Goal: Task Accomplishment & Management: Manage account settings

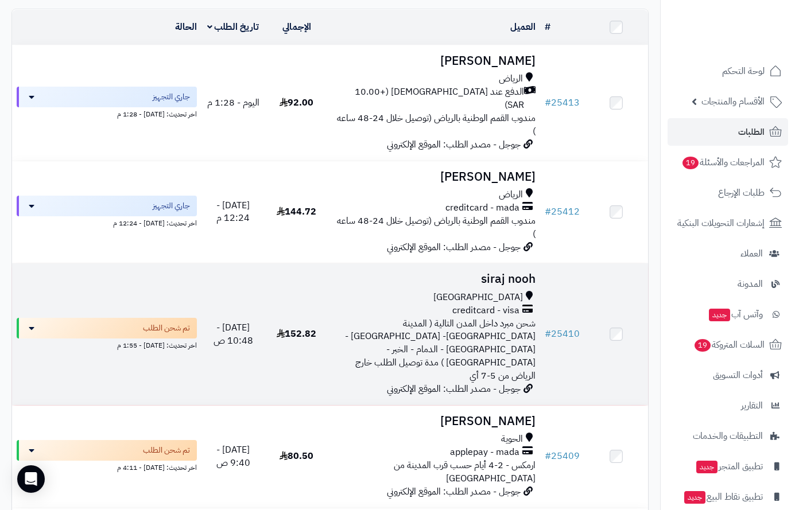
scroll to position [57, 0]
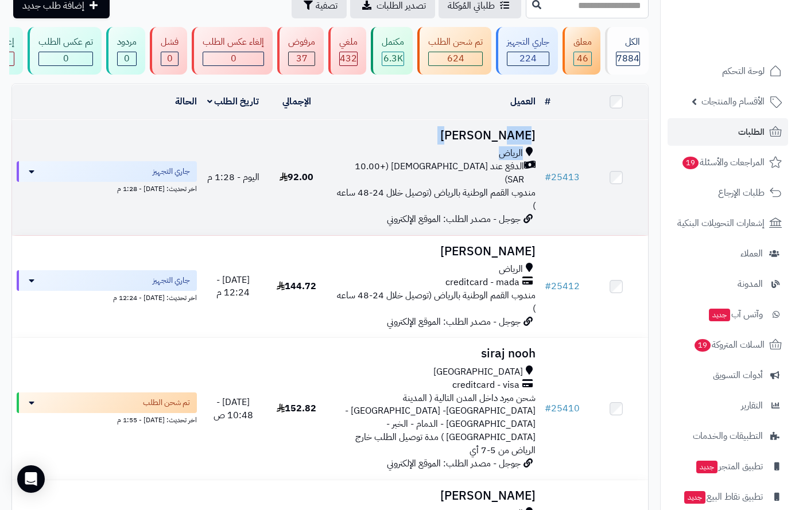
click at [487, 151] on td "محمد العمري الرياض الدفع عند الاستلام (+10.00 SAR) مندوب القمم الوطنية بالرياض …" at bounding box center [434, 177] width 212 height 115
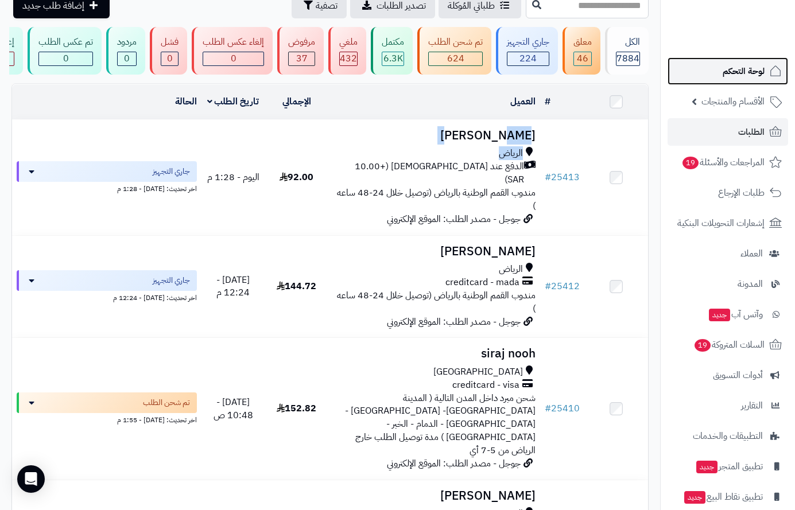
click at [741, 69] on span "لوحة التحكم" at bounding box center [743, 71] width 42 height 16
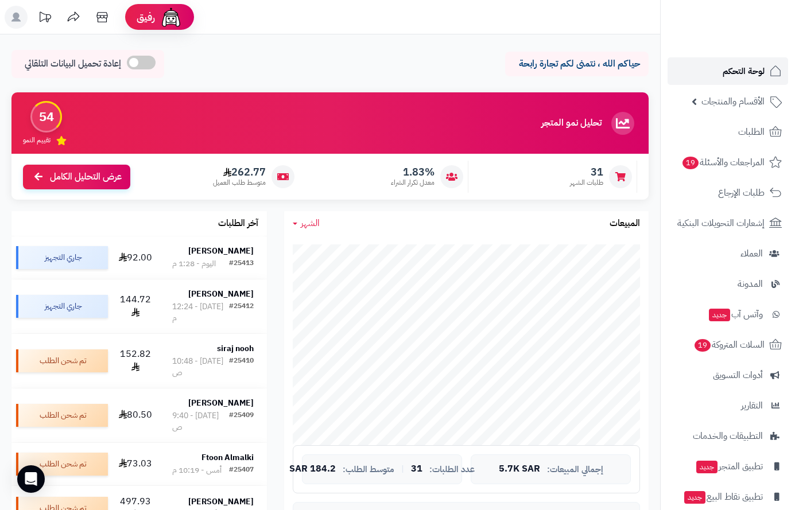
click at [749, 75] on span "لوحة التحكم" at bounding box center [743, 71] width 42 height 16
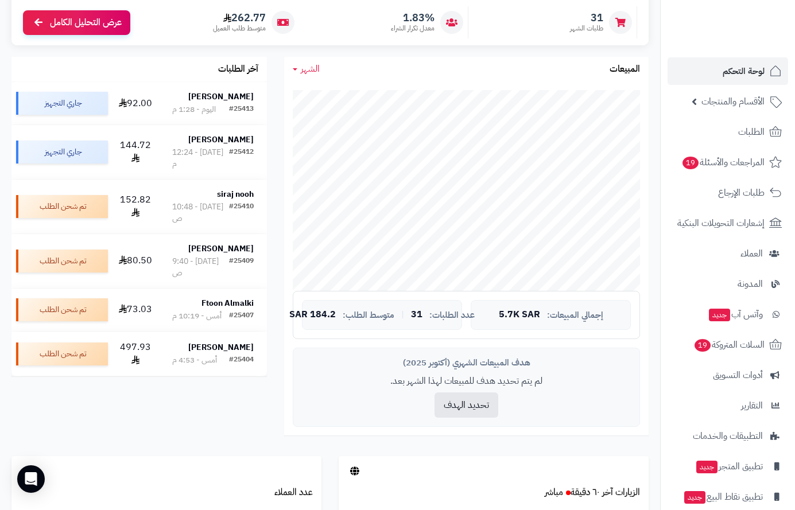
scroll to position [172, 0]
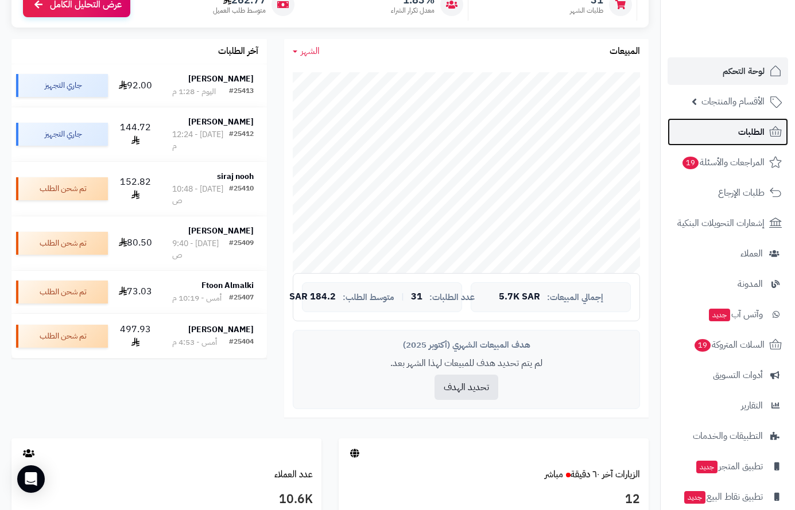
click at [745, 128] on span "الطلبات" at bounding box center [751, 132] width 26 height 16
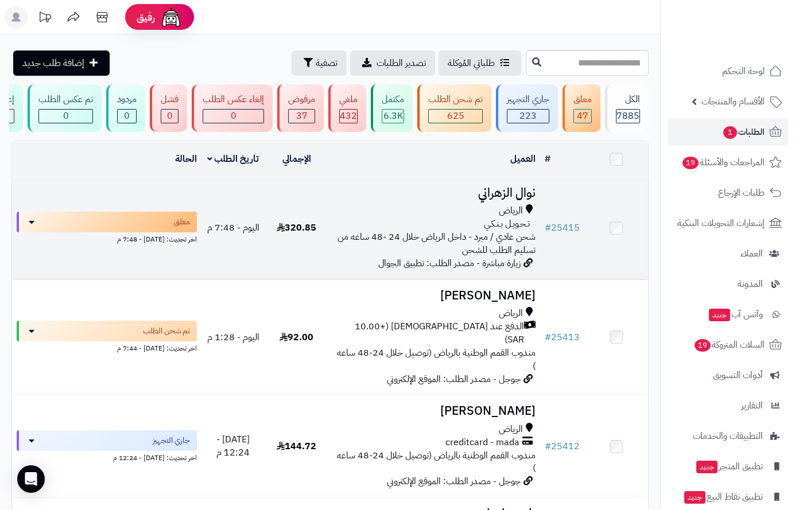
click at [511, 199] on h3 "نوال الزهراني" at bounding box center [434, 192] width 203 height 13
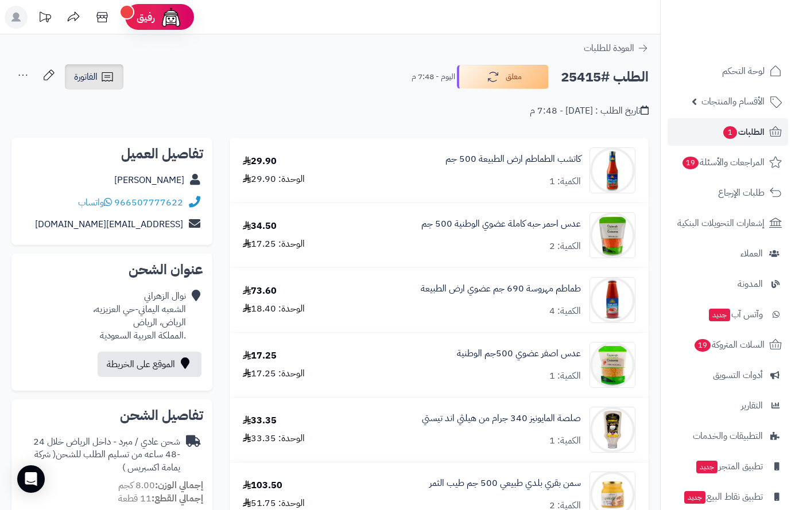
click at [89, 80] on span "الفاتورة" at bounding box center [86, 77] width 24 height 14
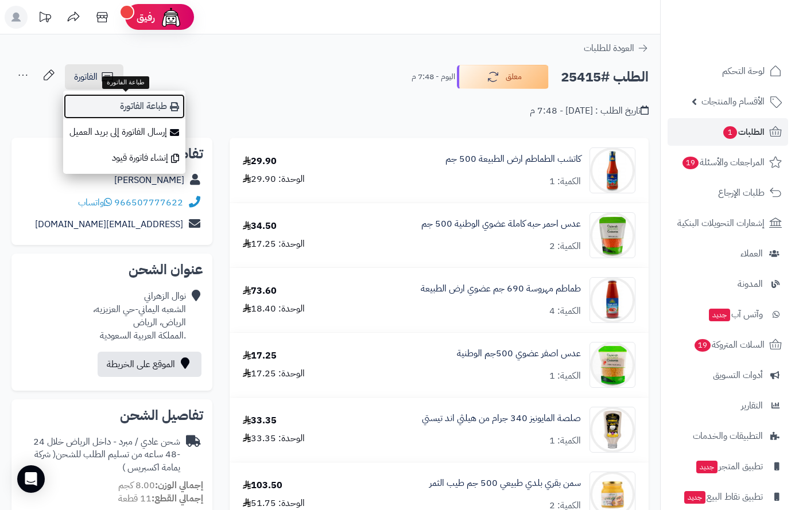
click at [132, 106] on link "طباعة الفاتورة" at bounding box center [124, 107] width 122 height 26
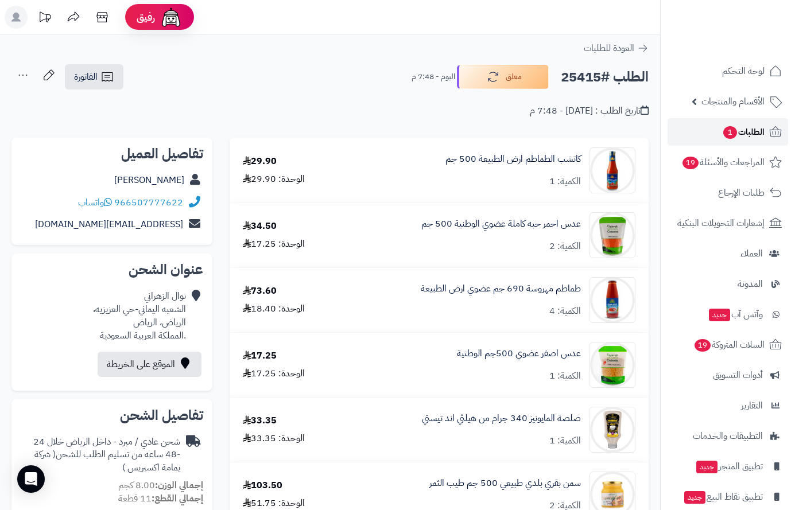
click at [740, 124] on span "الطلبات 1" at bounding box center [743, 132] width 42 height 16
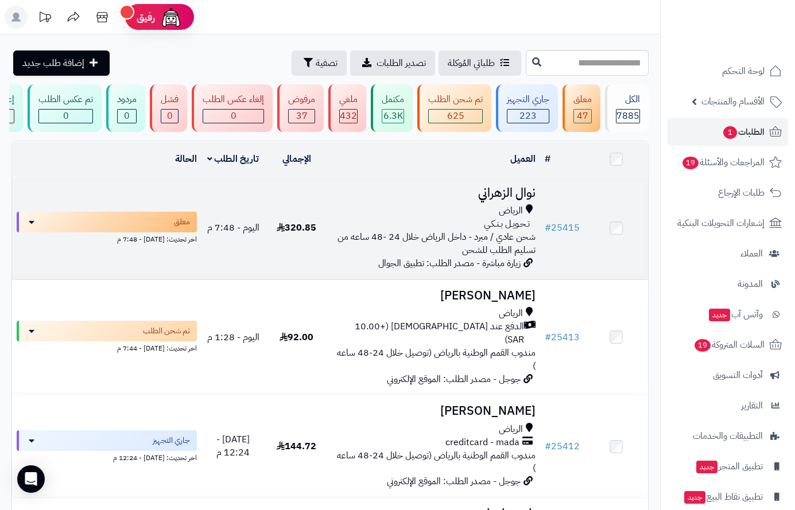
click at [521, 217] on span "الرياض" at bounding box center [511, 210] width 24 height 13
